Goal: Find specific page/section: Find specific page/section

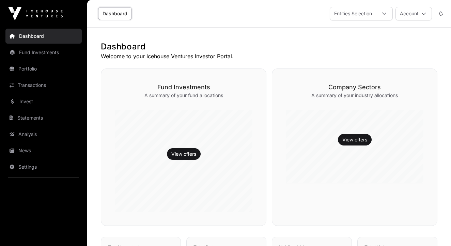
scroll to position [77, 0]
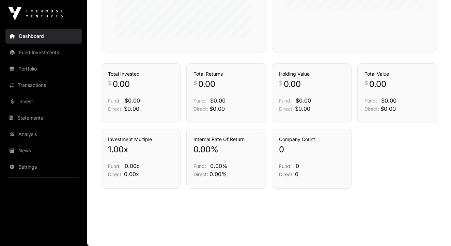
scroll to position [84, 0]
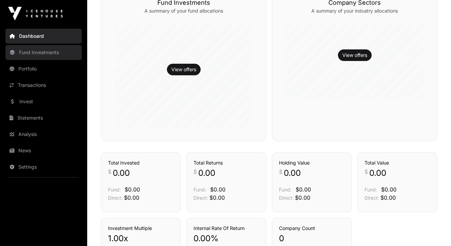
click at [44, 57] on link "Fund Investments" at bounding box center [43, 52] width 76 height 15
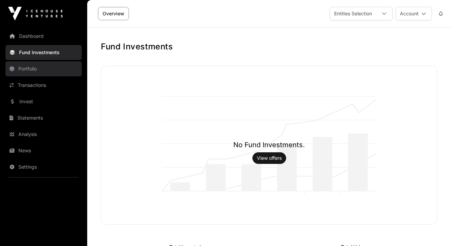
click at [36, 69] on link "Portfolio" at bounding box center [43, 68] width 76 height 15
